Goal: Information Seeking & Learning: Learn about a topic

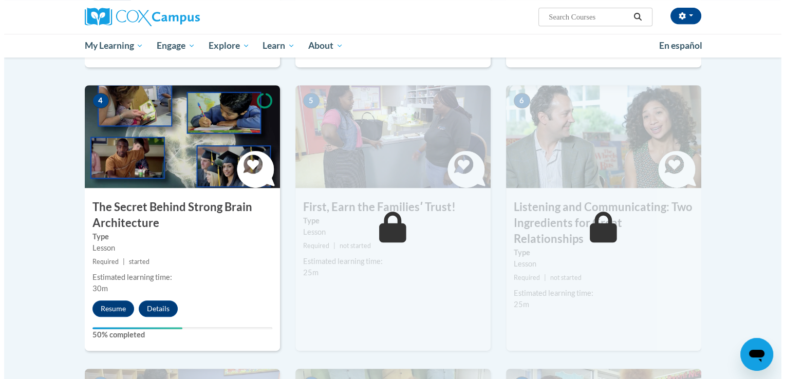
scroll to position [536, 0]
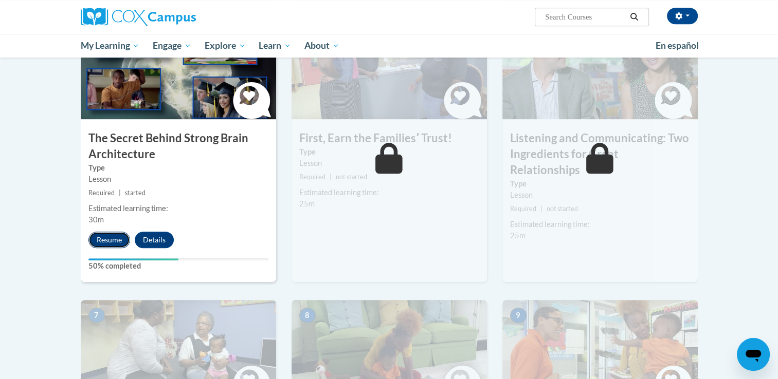
click at [106, 240] on button "Resume" at bounding box center [109, 240] width 42 height 16
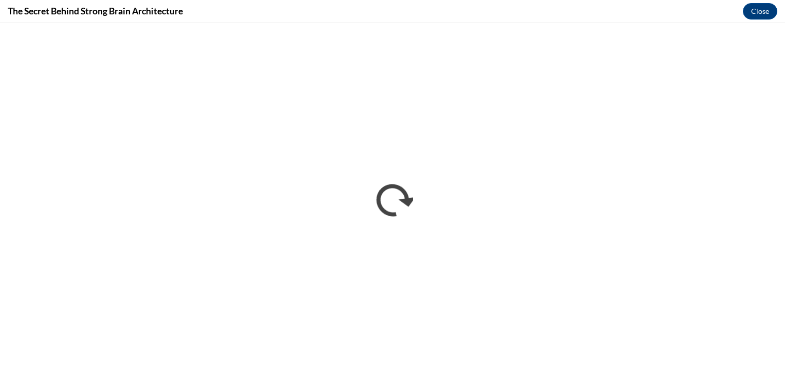
scroll to position [0, 0]
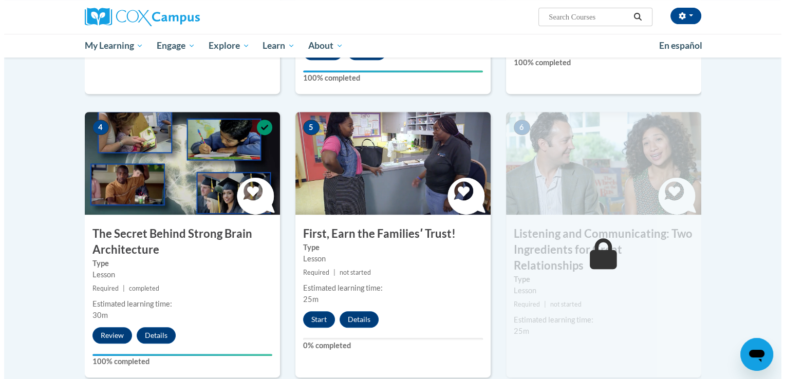
scroll to position [473, 0]
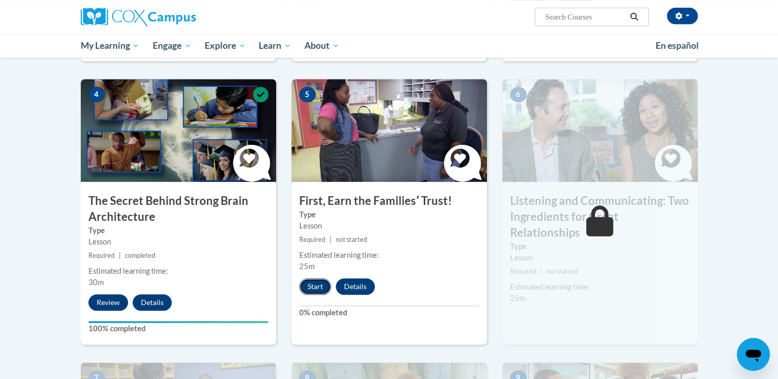
click at [312, 287] on button "Start" at bounding box center [315, 287] width 32 height 16
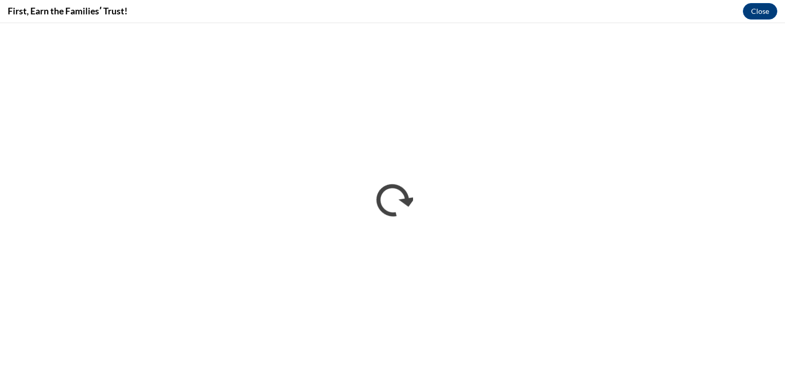
scroll to position [0, 0]
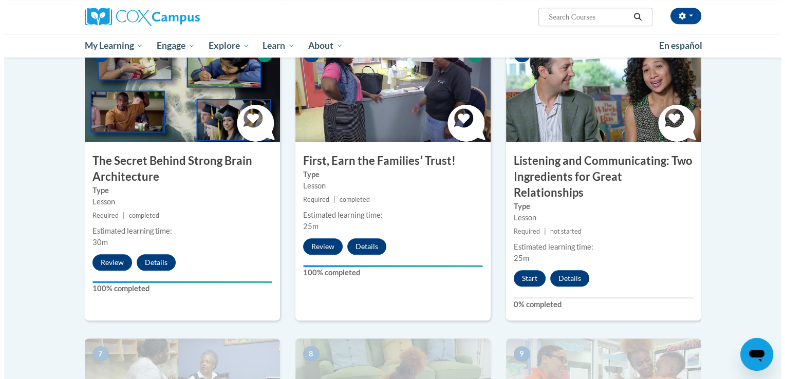
scroll to position [512, 0]
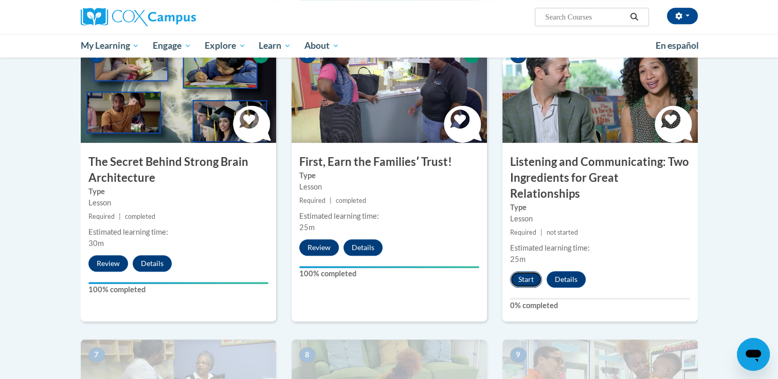
click at [530, 271] on button "Start" at bounding box center [526, 279] width 32 height 16
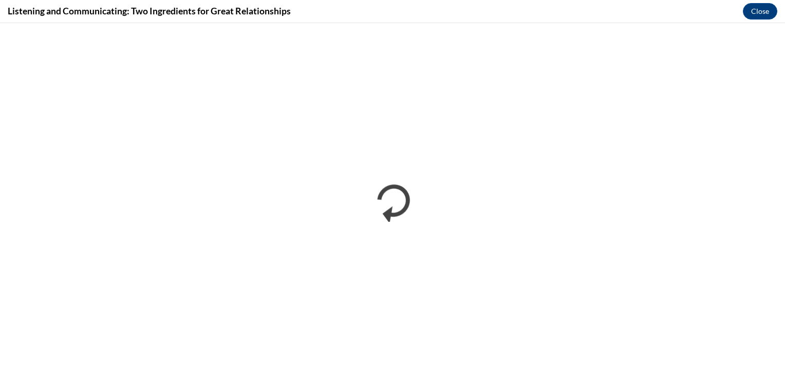
scroll to position [0, 0]
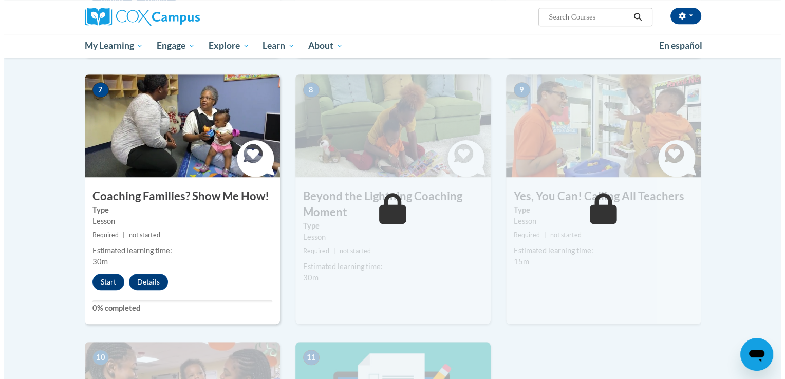
scroll to position [777, 0]
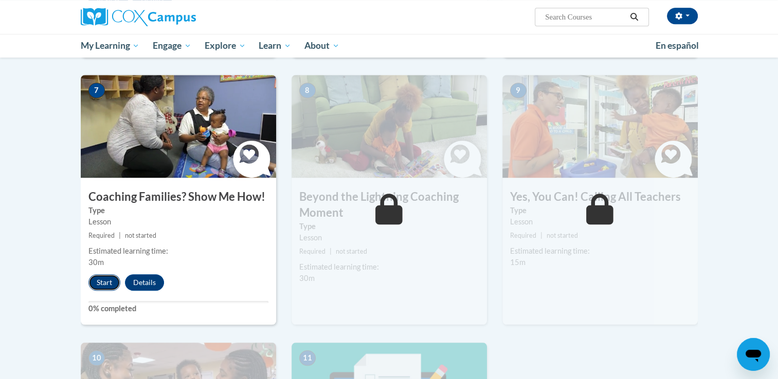
click at [106, 274] on button "Start" at bounding box center [104, 282] width 32 height 16
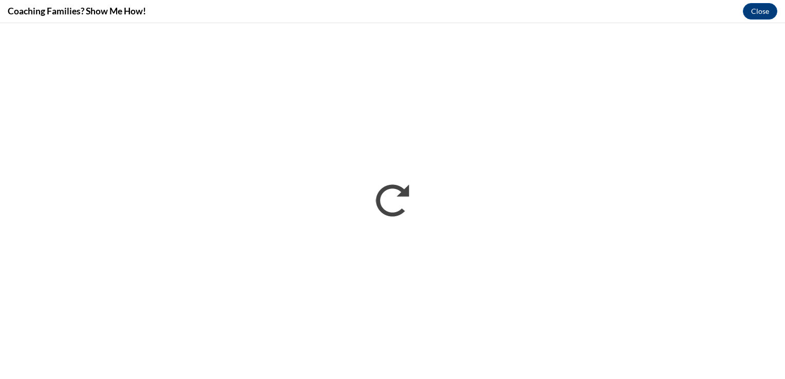
scroll to position [0, 0]
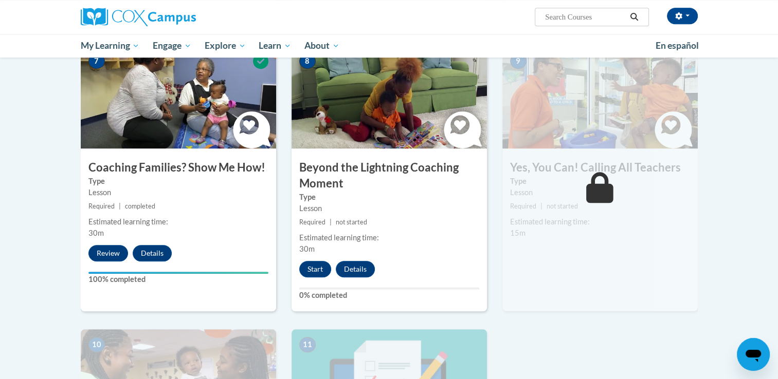
scroll to position [784, 0]
